Goal: Information Seeking & Learning: Learn about a topic

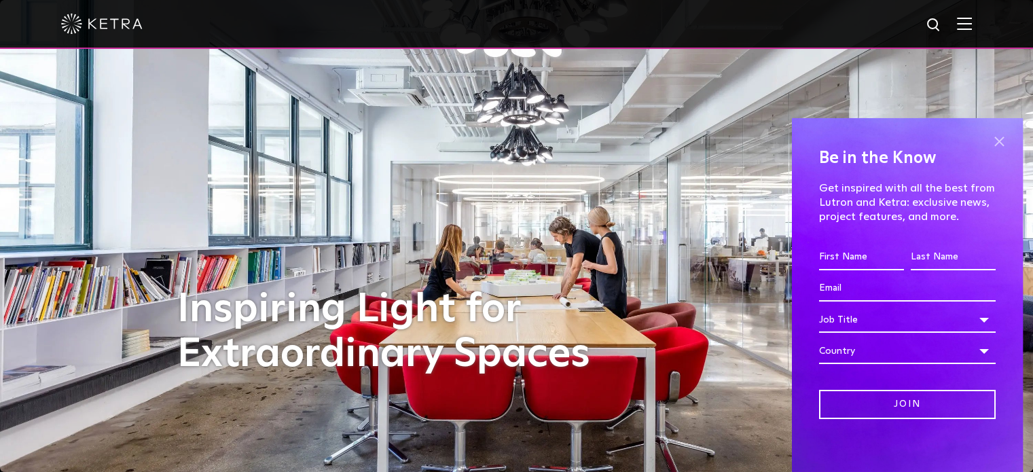
click at [995, 141] on span at bounding box center [999, 142] width 20 height 20
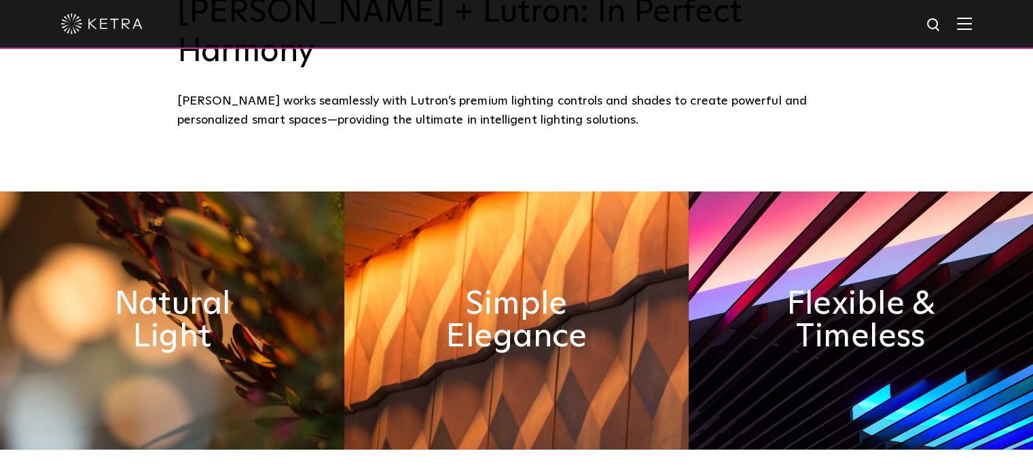
scroll to position [540, 0]
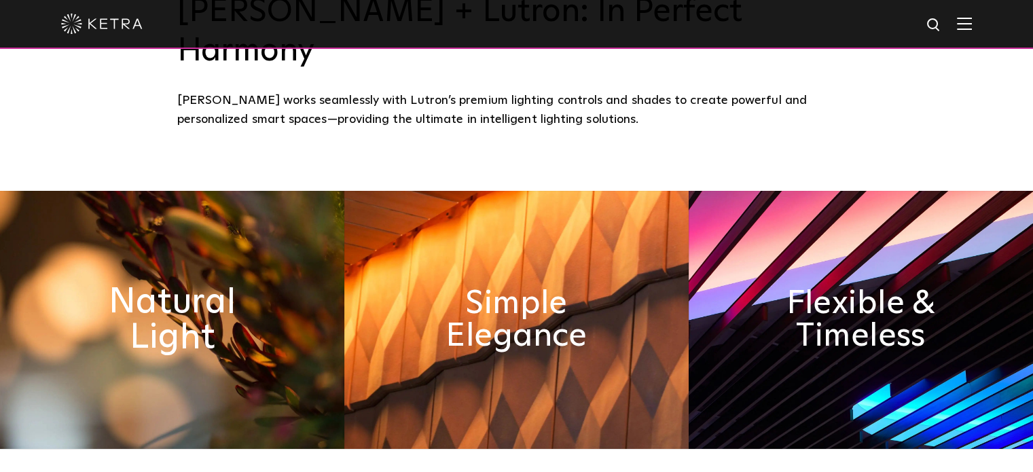
click at [228, 284] on h2 "Natural Light" at bounding box center [171, 319] width 187 height 71
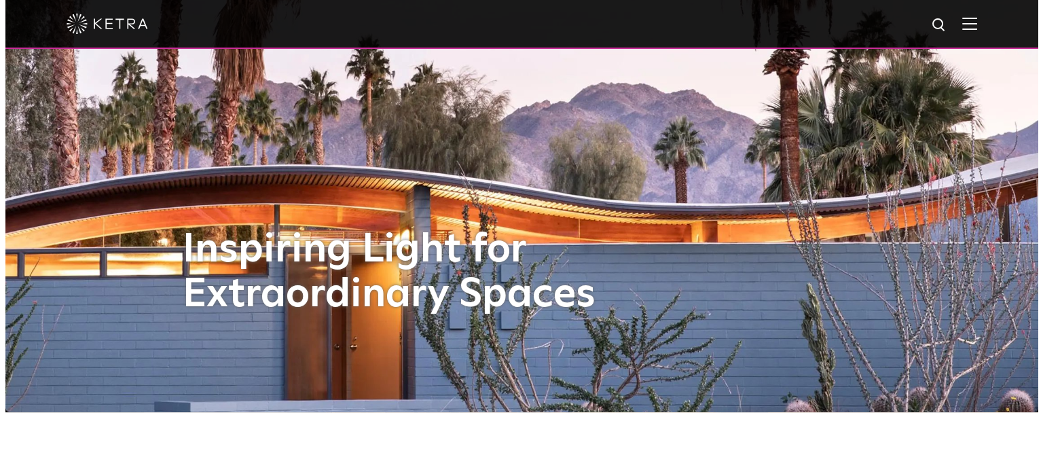
scroll to position [0, 0]
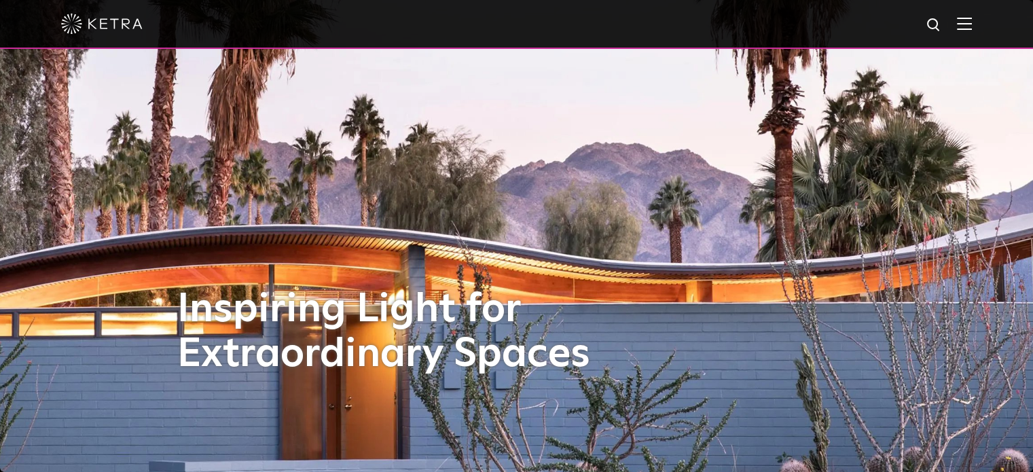
click at [972, 20] on img at bounding box center [964, 23] width 15 height 13
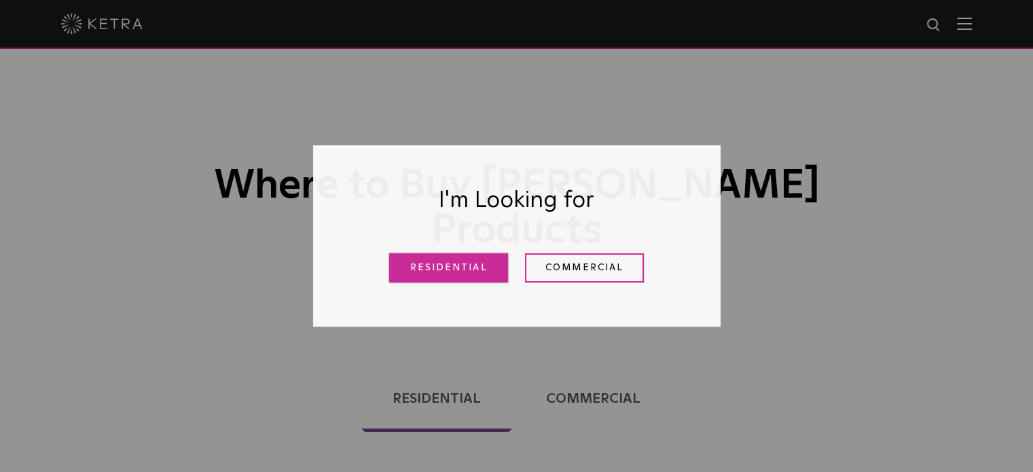
click at [472, 278] on link "Residential" at bounding box center [448, 267] width 119 height 29
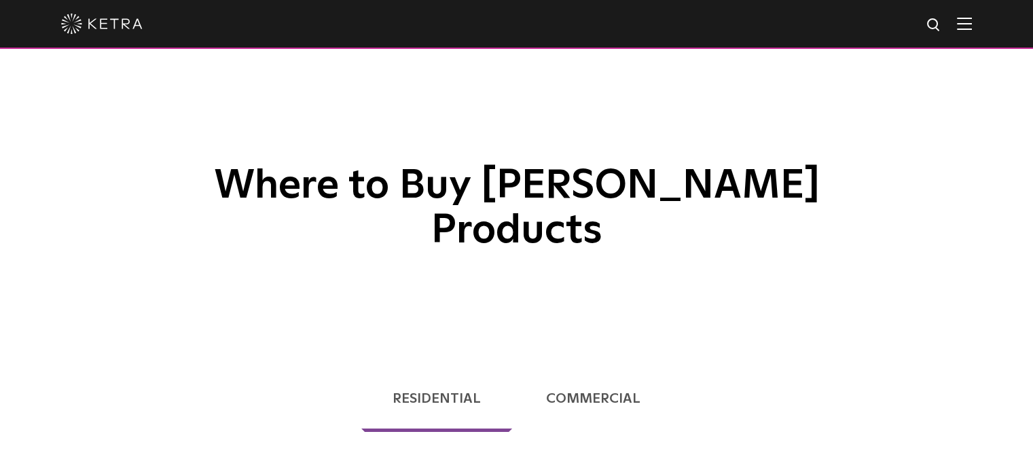
click at [464, 263] on div "Where to Buy Ketra Products" at bounding box center [516, 171] width 1033 height 342
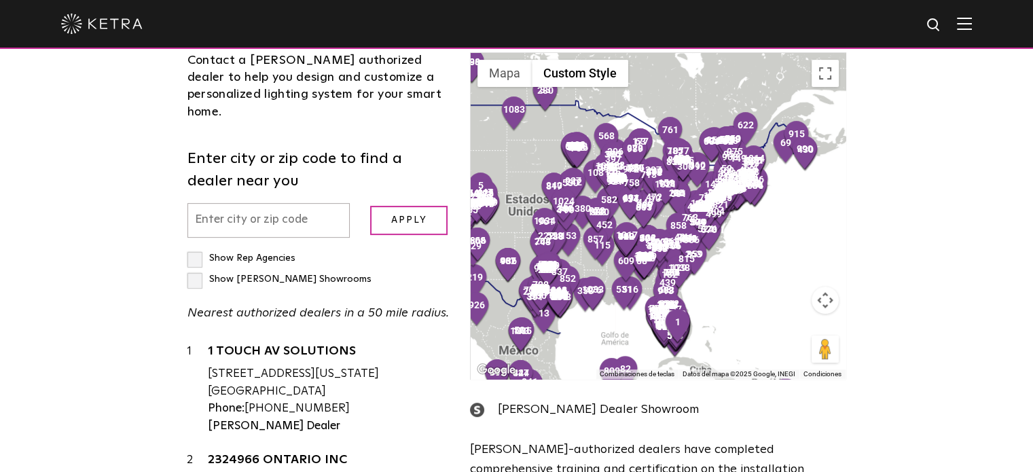
scroll to position [435, 0]
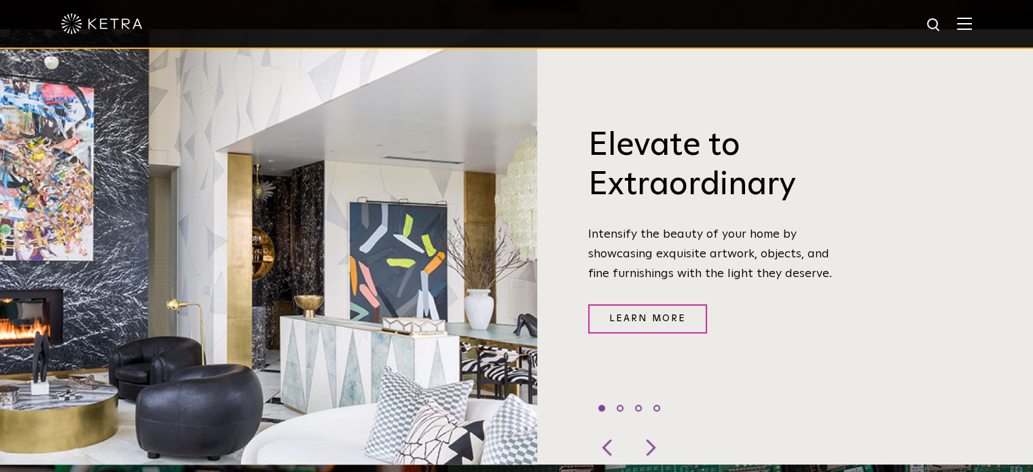
scroll to position [421, 0]
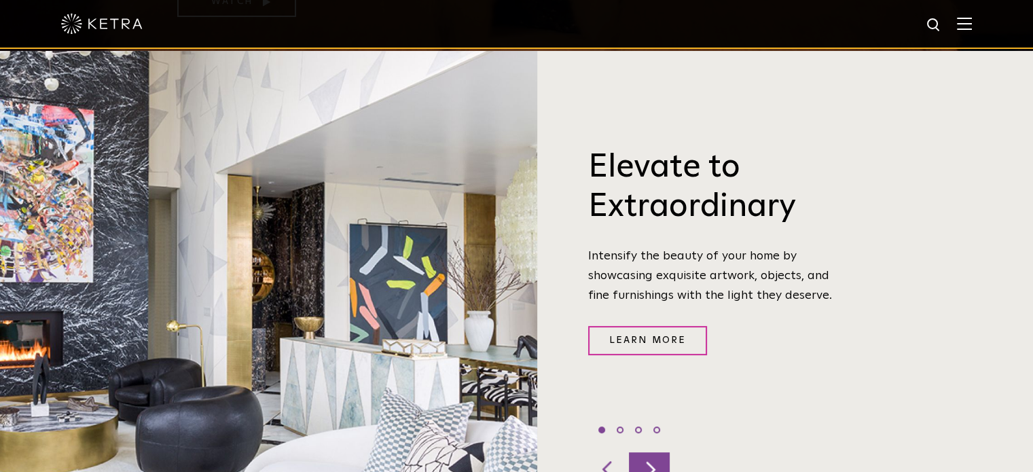
click at [652, 452] on div at bounding box center [649, 469] width 41 height 34
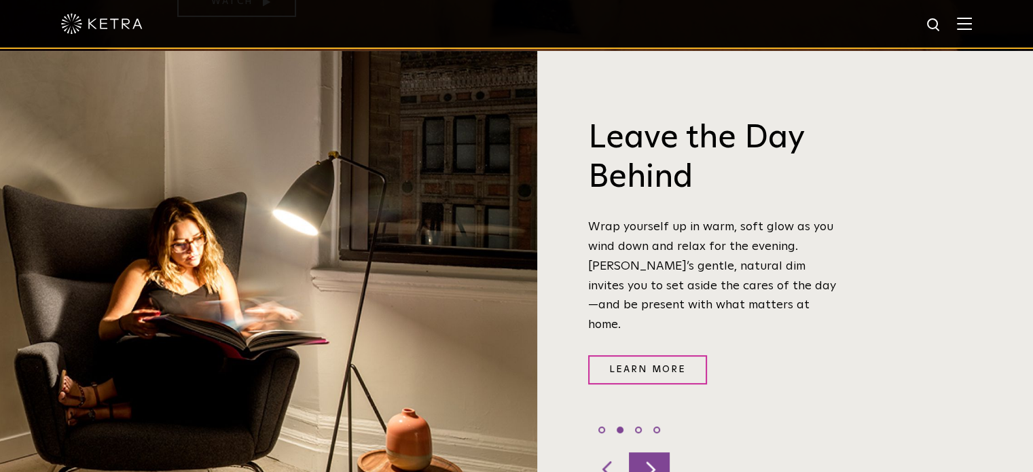
click at [652, 452] on div at bounding box center [649, 469] width 41 height 34
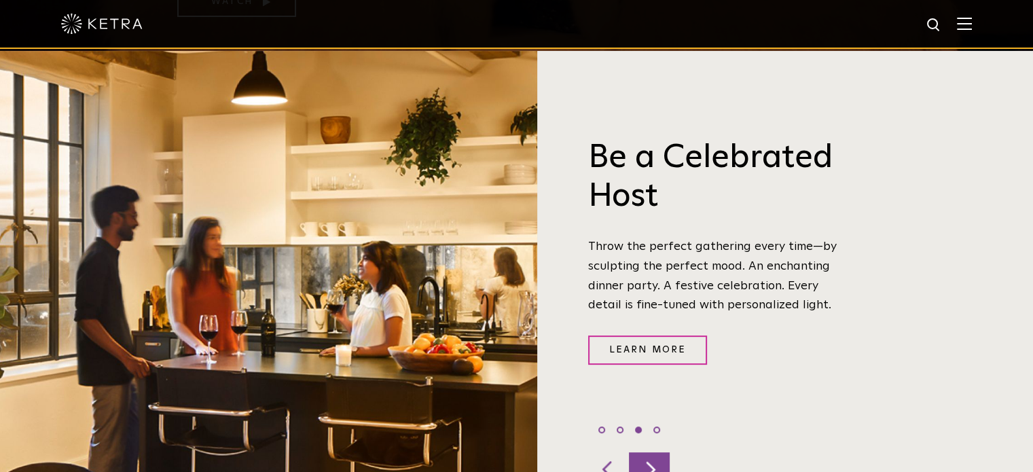
click at [652, 452] on div at bounding box center [649, 469] width 41 height 34
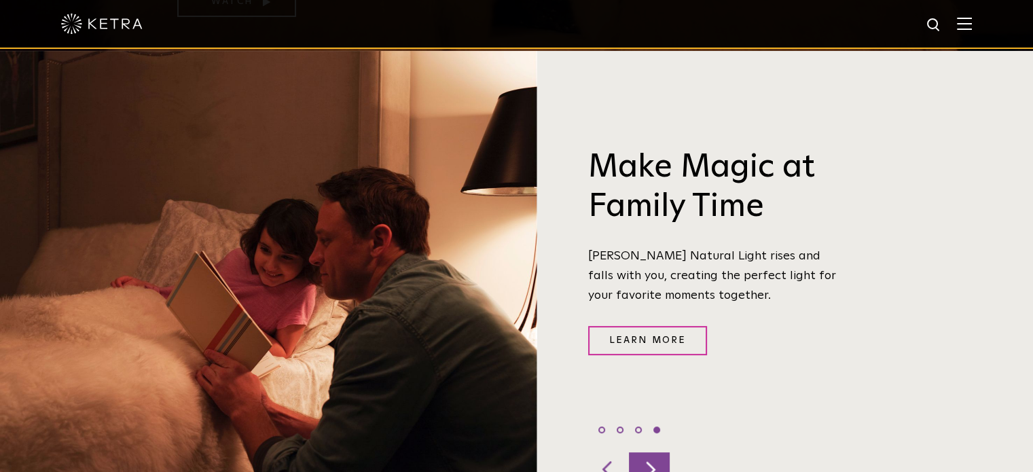
click at [652, 452] on div at bounding box center [649, 469] width 41 height 34
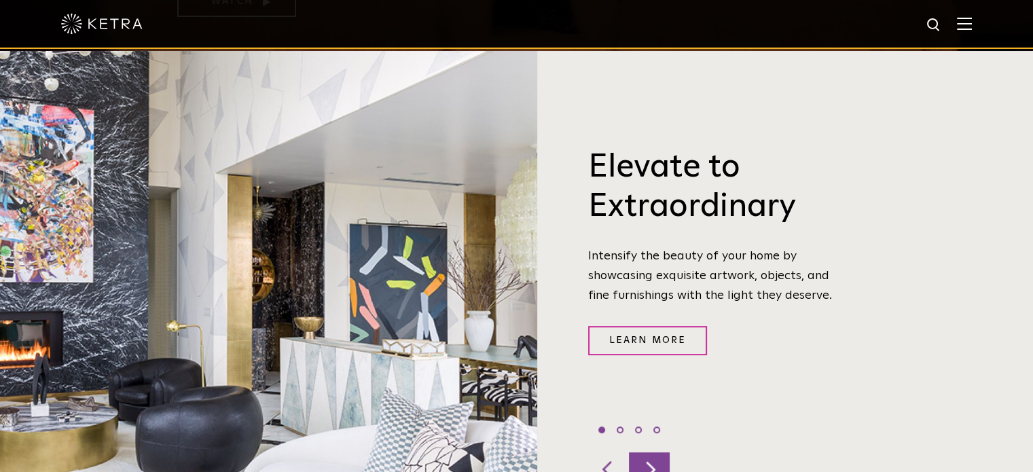
click at [652, 452] on div at bounding box center [649, 469] width 41 height 34
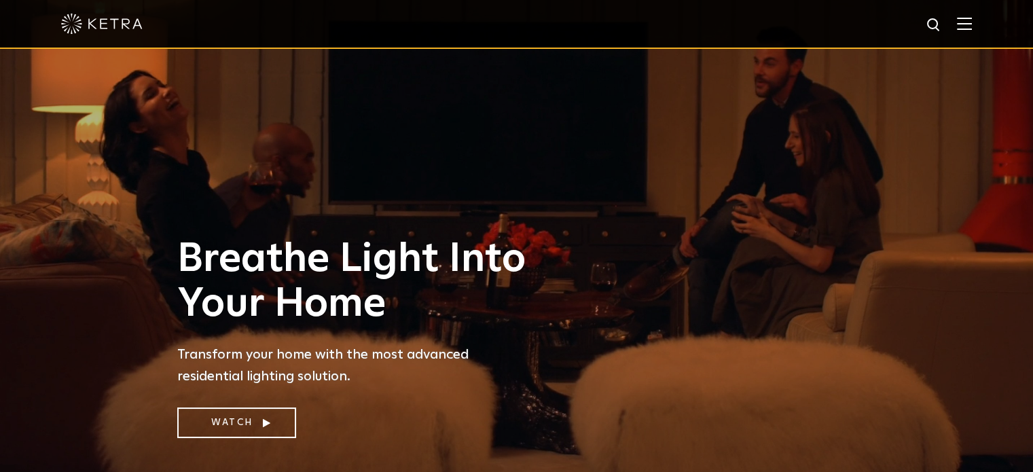
scroll to position [87, 0]
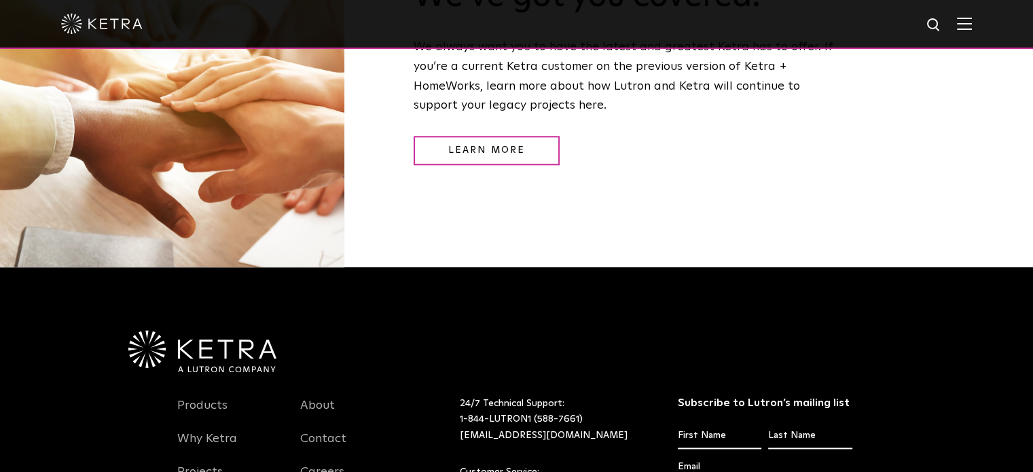
scroll to position [1642, 0]
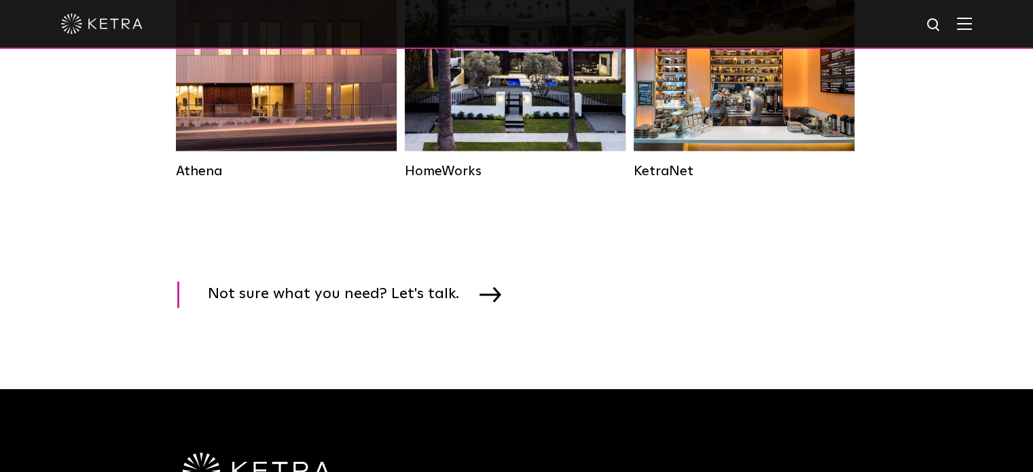
scroll to position [2125, 0]
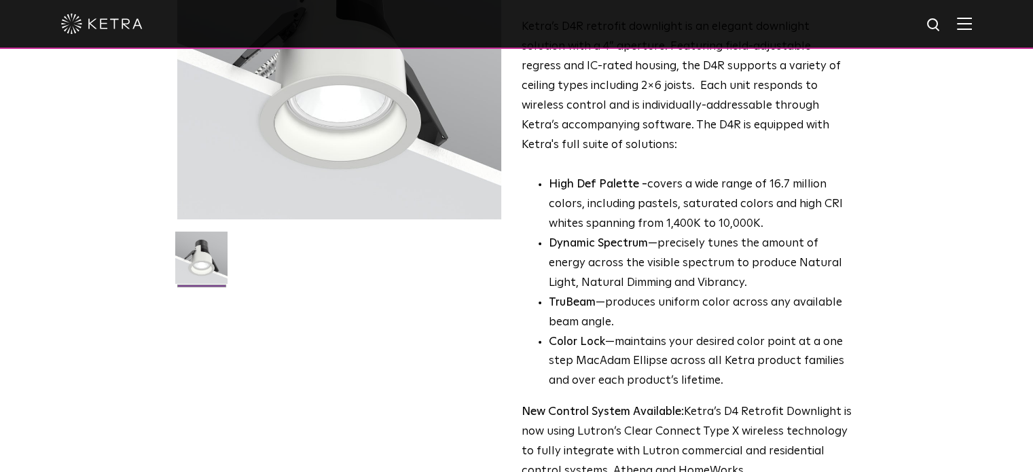
scroll to position [188, 0]
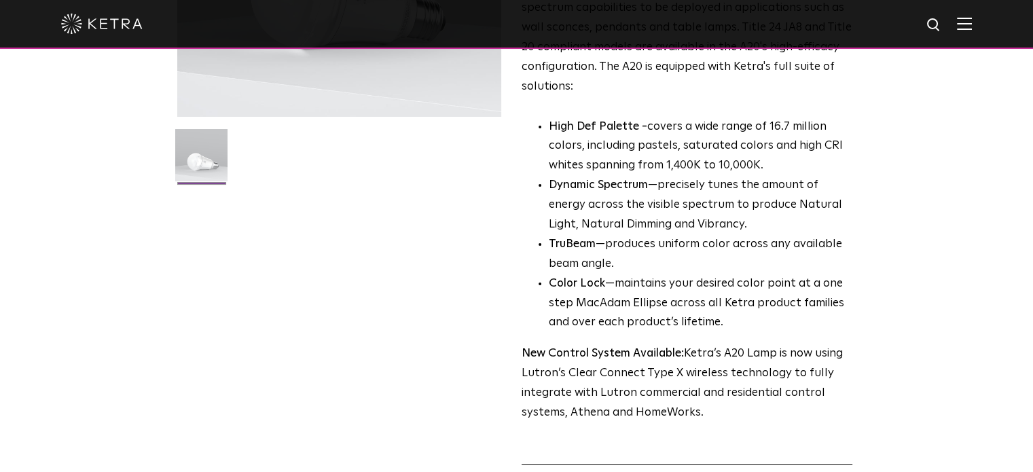
scroll to position [309, 0]
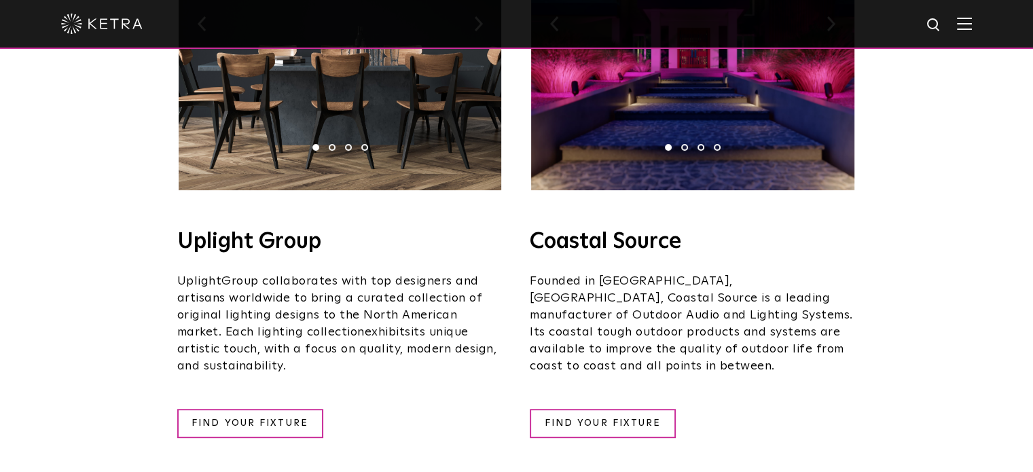
scroll to position [437, 0]
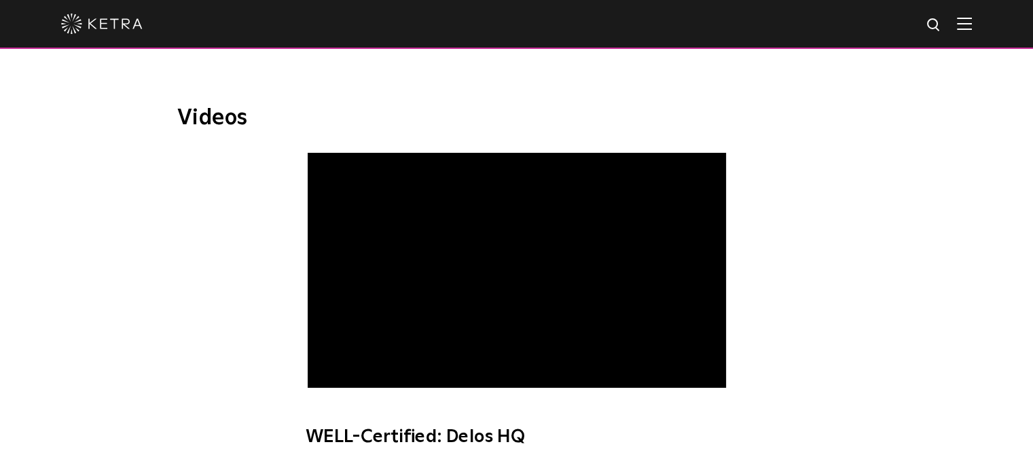
scroll to position [675, 0]
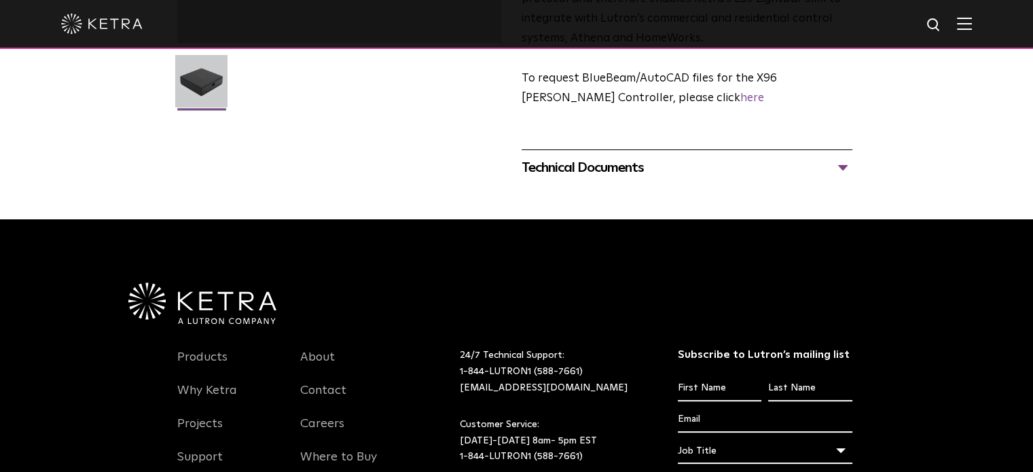
scroll to position [383, 0]
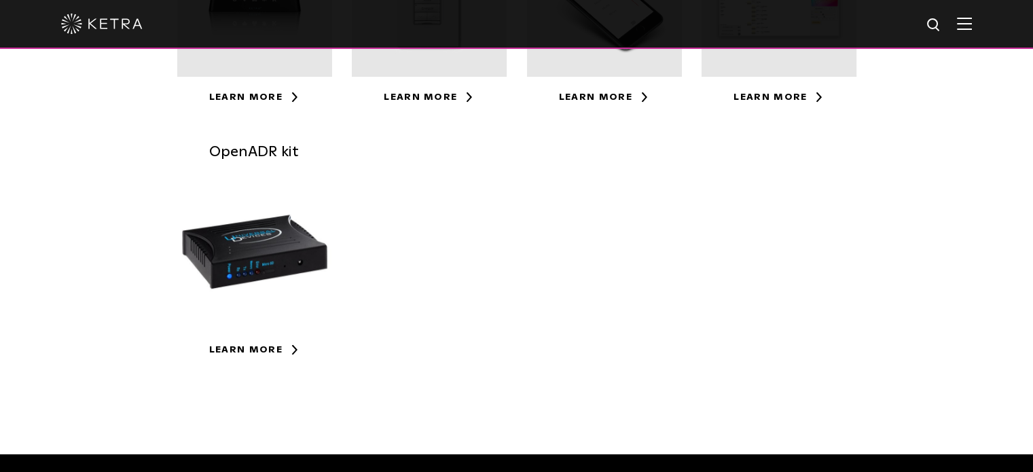
scroll to position [497, 0]
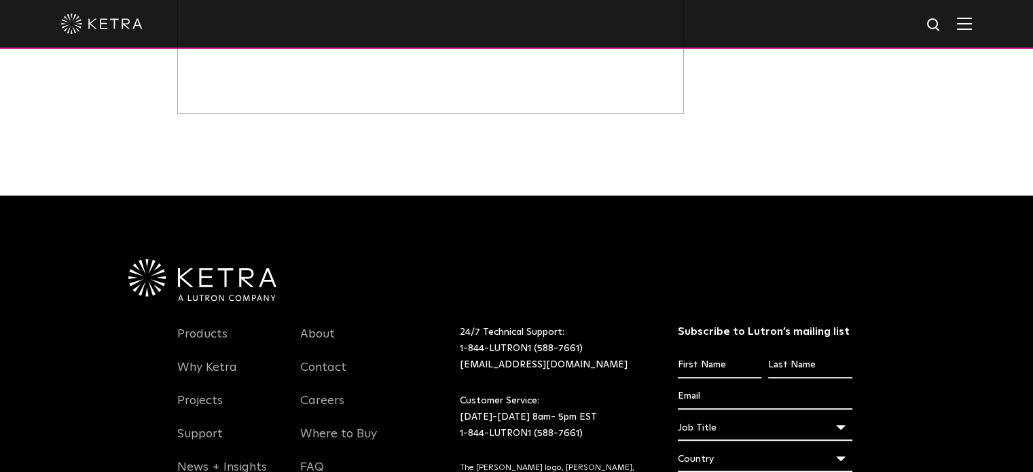
scroll to position [948, 0]
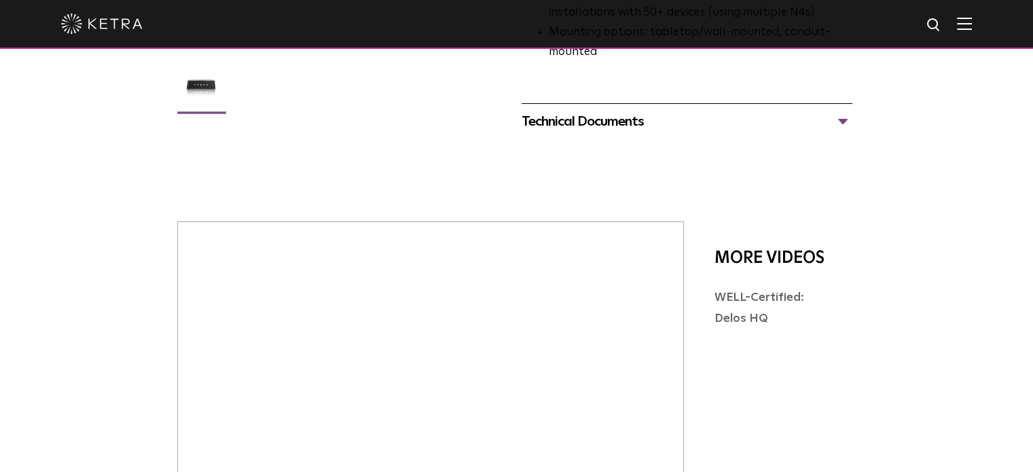
scroll to position [377, 0]
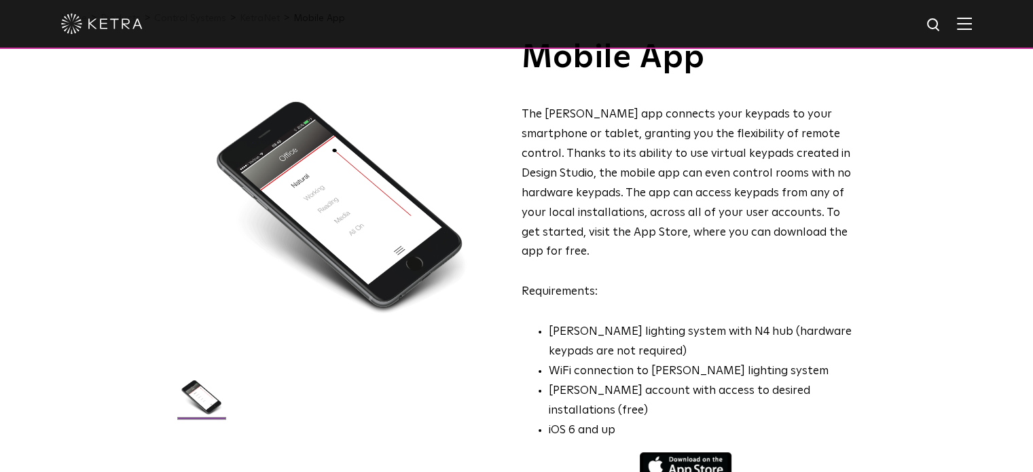
scroll to position [56, 0]
